Goal: Task Accomplishment & Management: Manage account settings

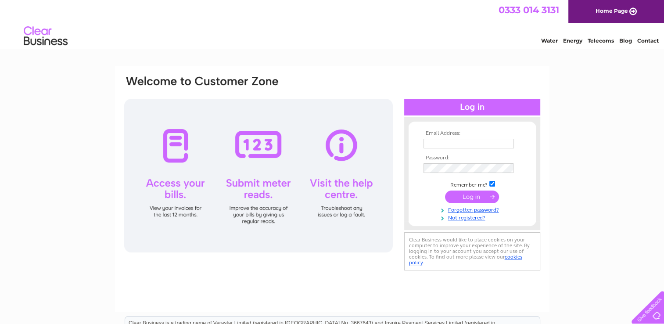
type input "carolstill@sky.com"
click at [483, 199] on input "submit" at bounding box center [472, 196] width 54 height 12
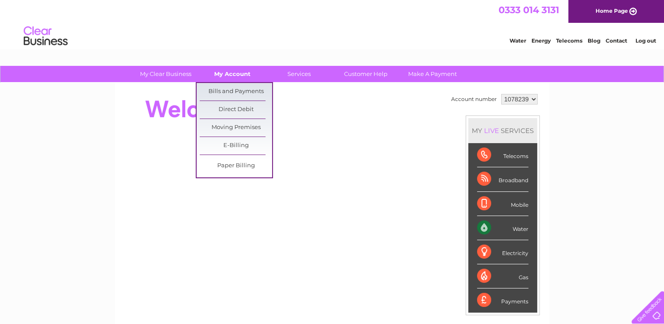
click at [223, 76] on link "My Account" at bounding box center [232, 74] width 72 height 16
click at [227, 91] on link "Bills and Payments" at bounding box center [236, 92] width 72 height 18
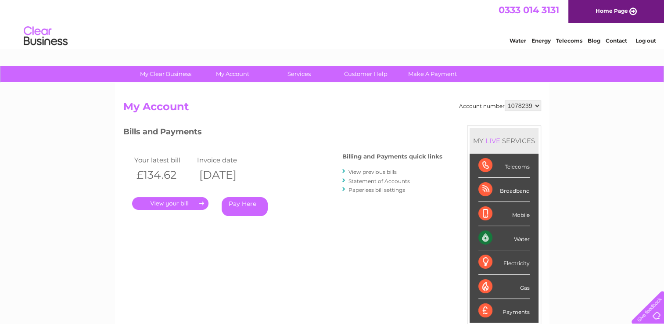
click at [183, 203] on link "." at bounding box center [170, 203] width 76 height 13
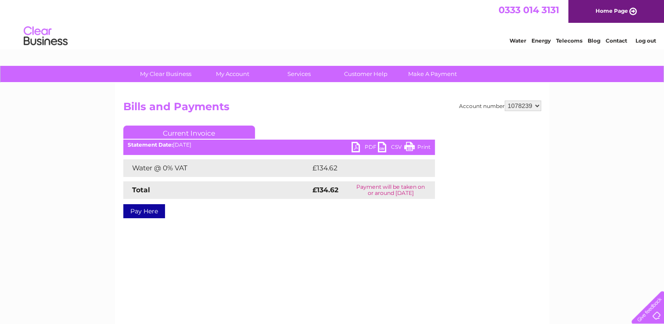
click at [365, 147] on link "PDF" at bounding box center [365, 148] width 26 height 13
